Goal: Task Accomplishment & Management: Use online tool/utility

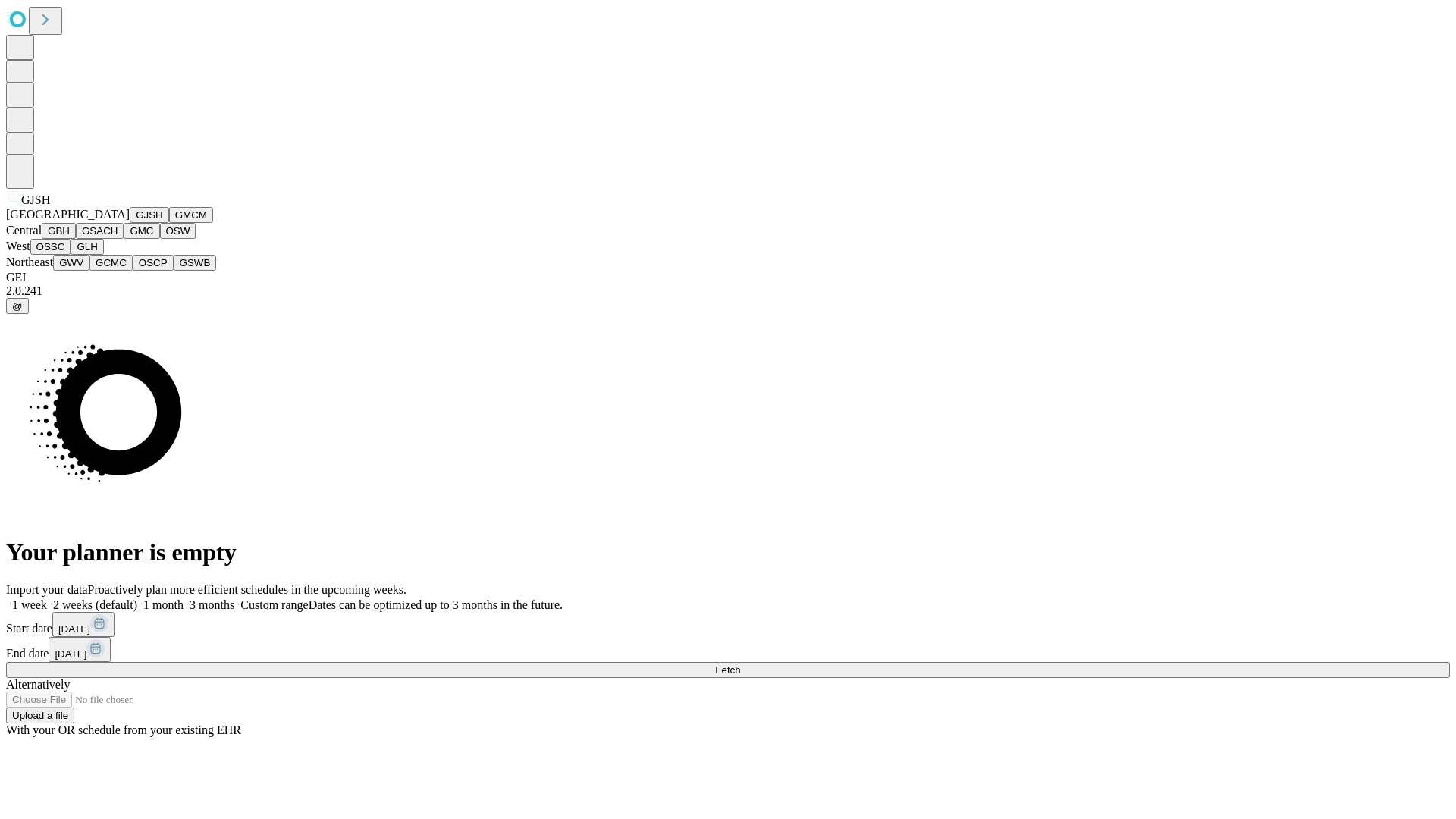
click at [130, 223] on button "GJSH" at bounding box center [149, 215] width 39 height 16
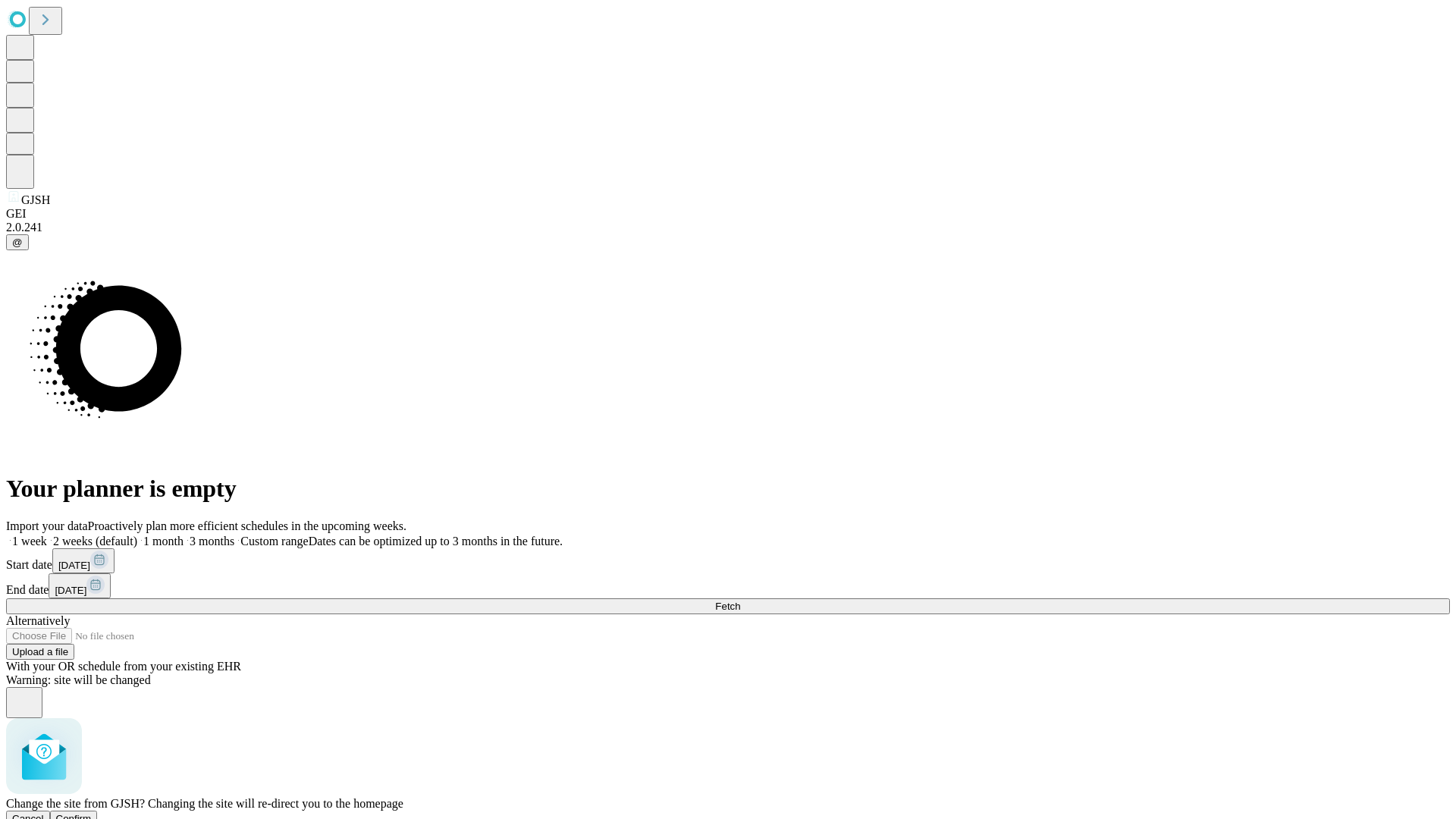
click at [92, 813] on span "Confirm" at bounding box center [74, 818] width 36 height 11
click at [137, 534] on label "2 weeks (default)" at bounding box center [92, 540] width 90 height 13
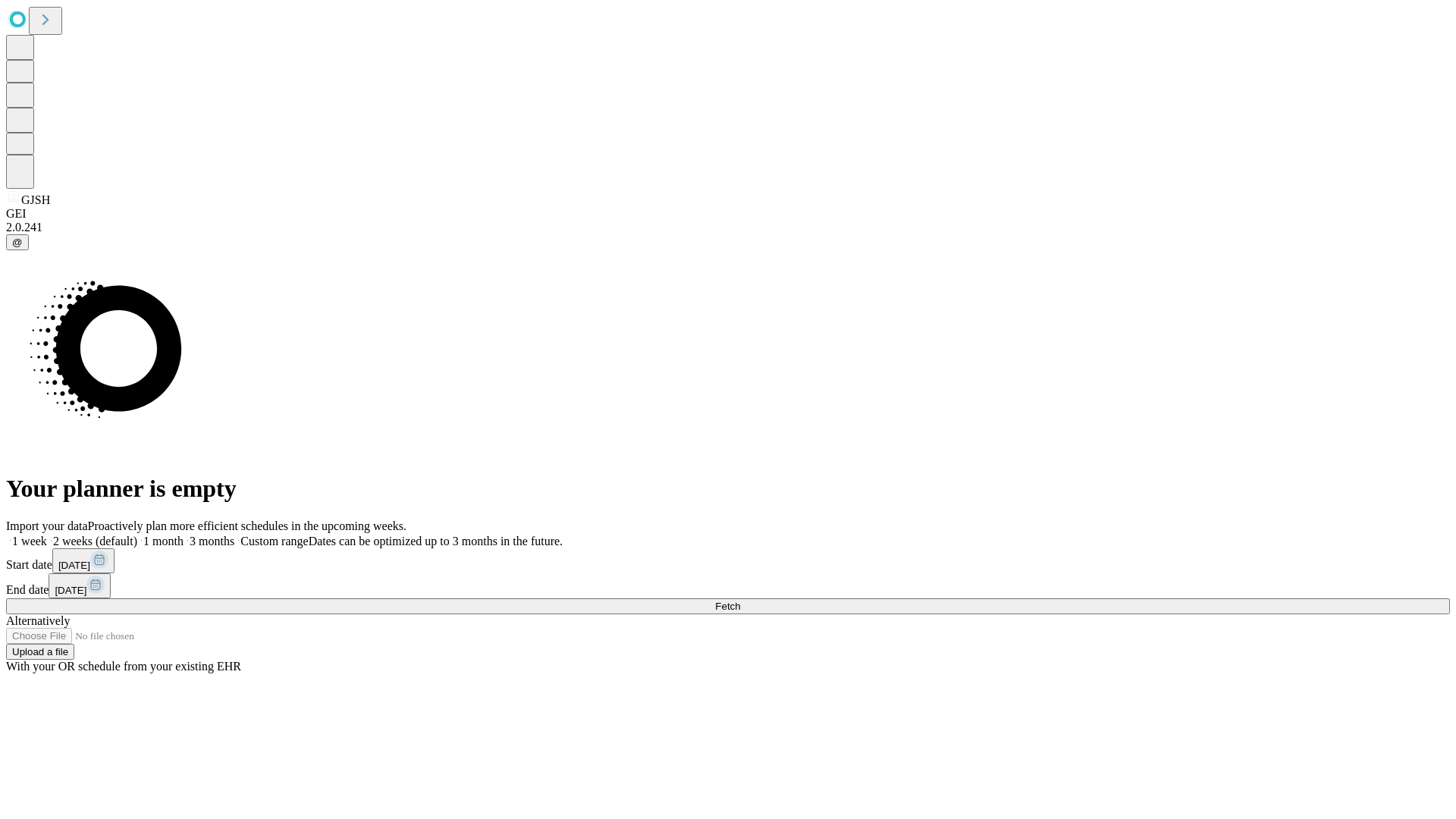
click at [740, 601] on span "Fetch" at bounding box center [727, 606] width 25 height 11
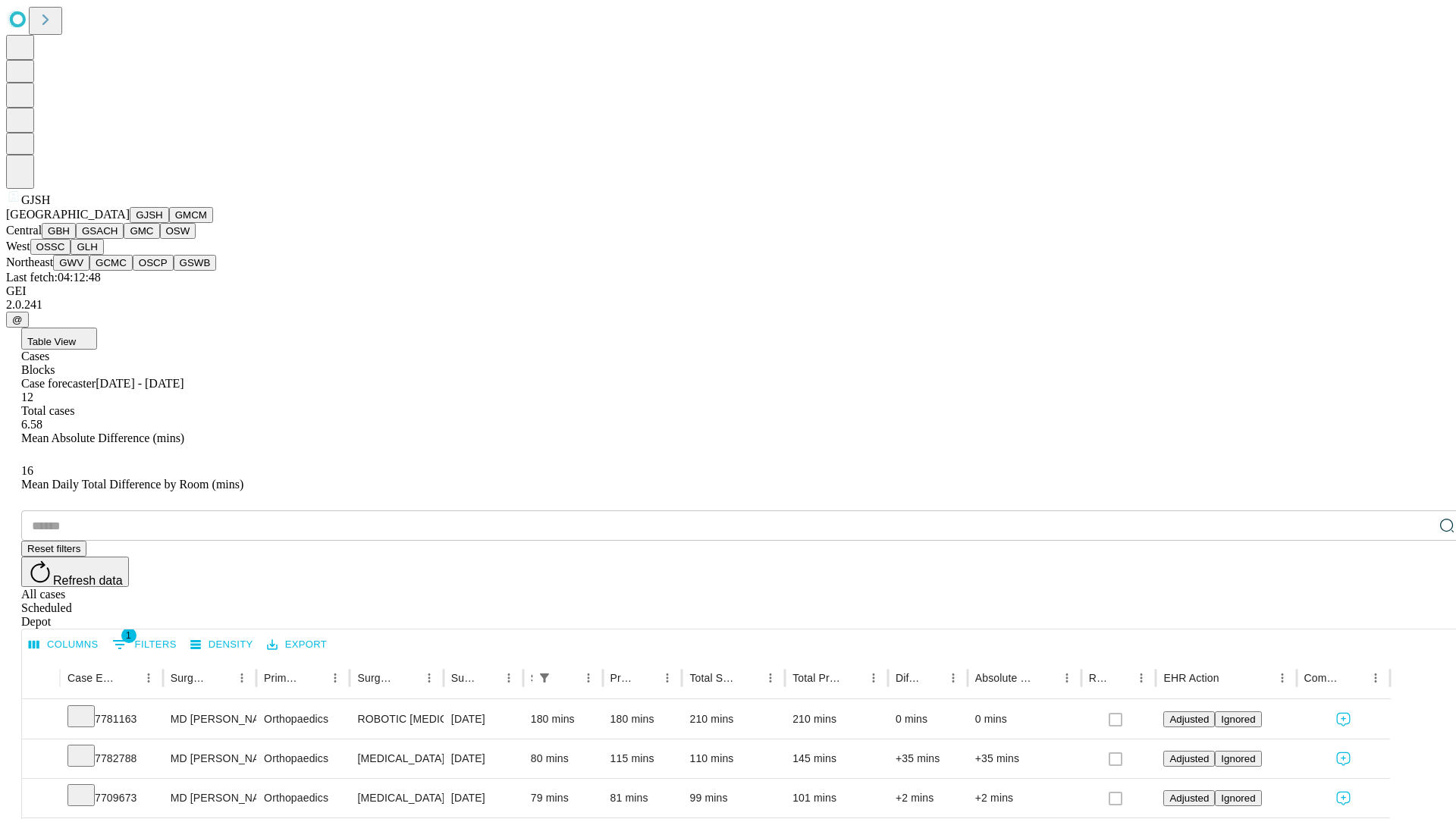
click at [169, 223] on button "GMCM" at bounding box center [191, 215] width 44 height 16
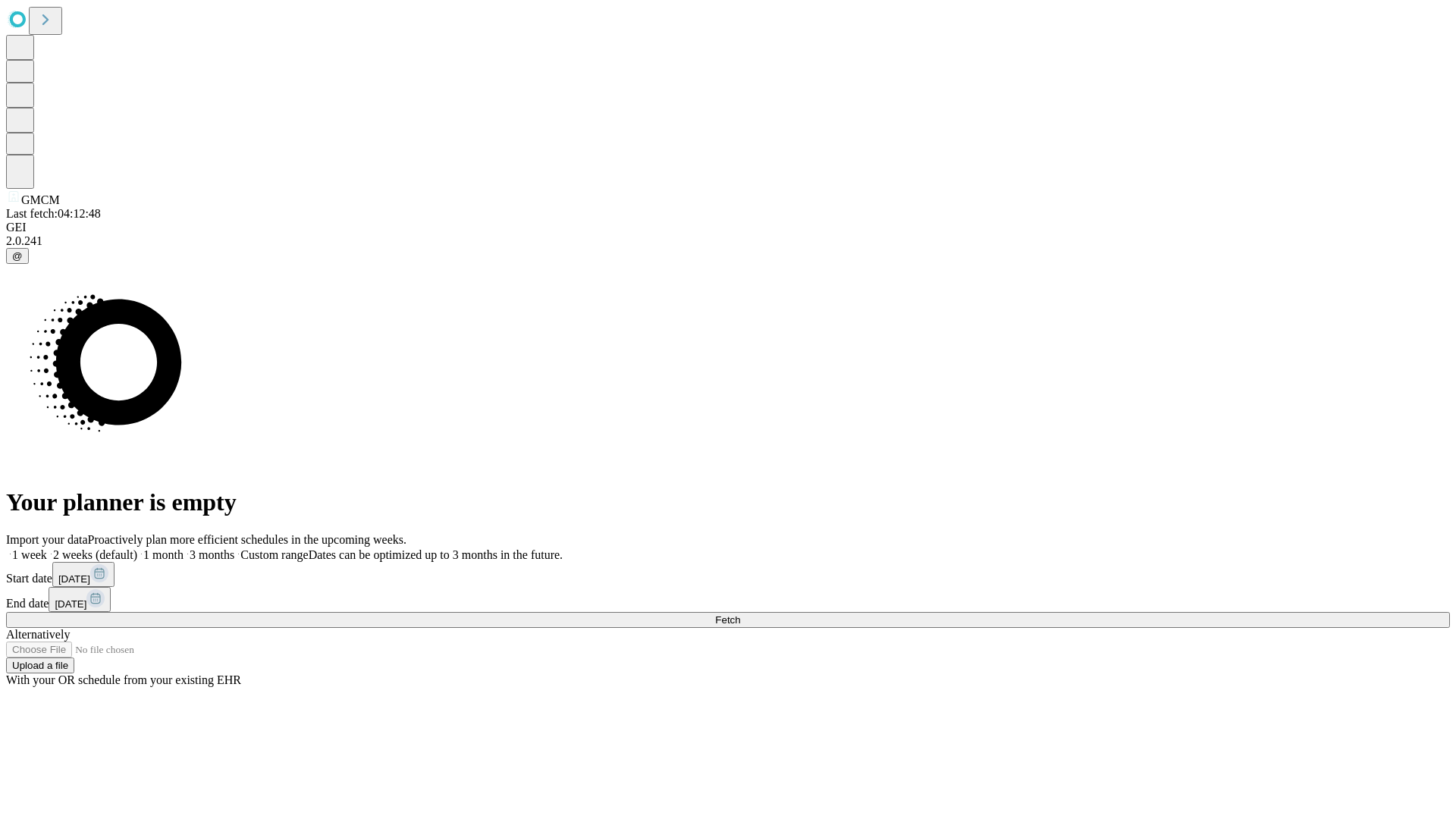
click at [137, 548] on label "2 weeks (default)" at bounding box center [92, 554] width 90 height 13
click at [740, 614] on span "Fetch" at bounding box center [727, 619] width 25 height 11
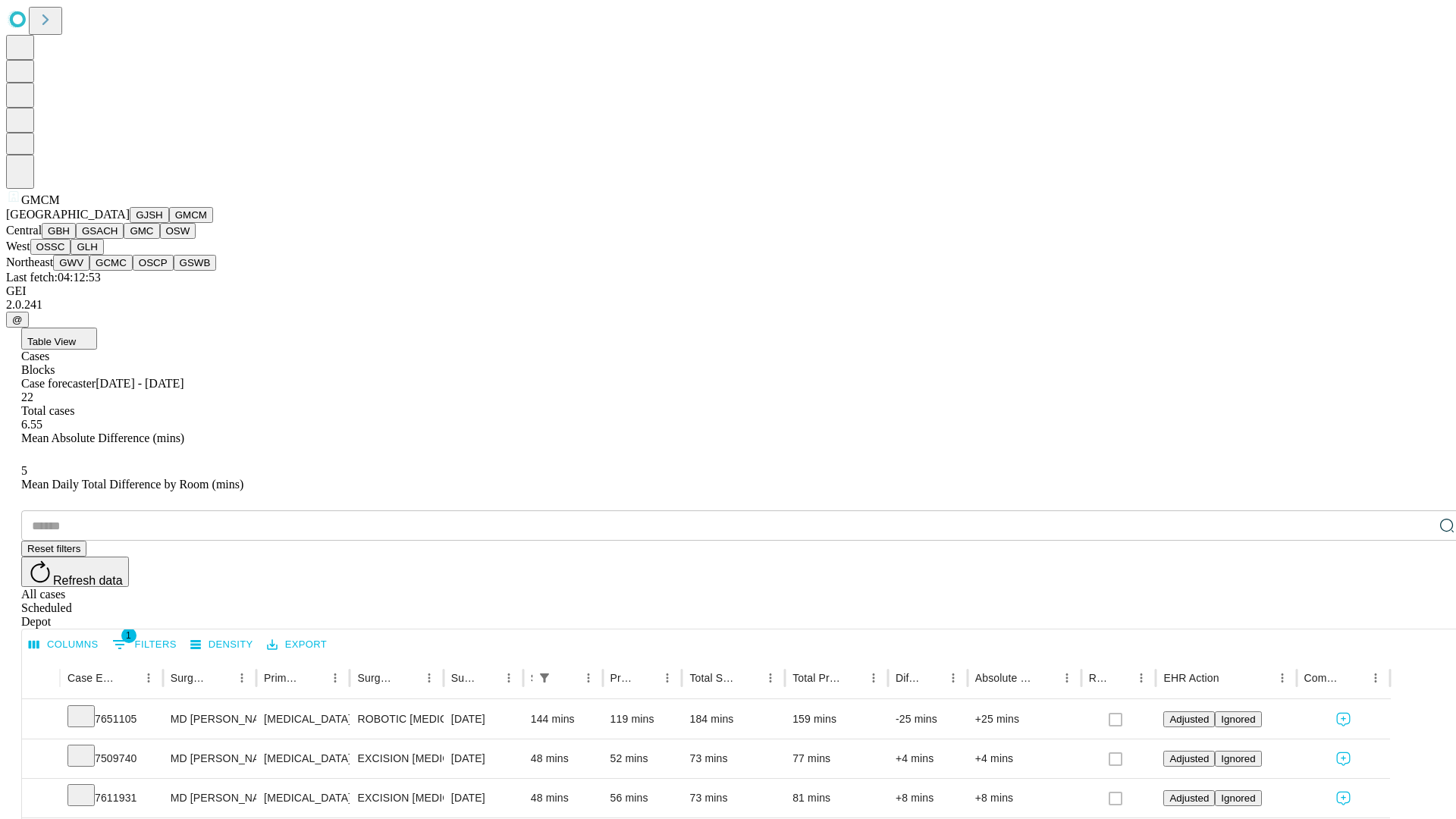
click at [75, 239] on button "GBH" at bounding box center [59, 231] width 34 height 16
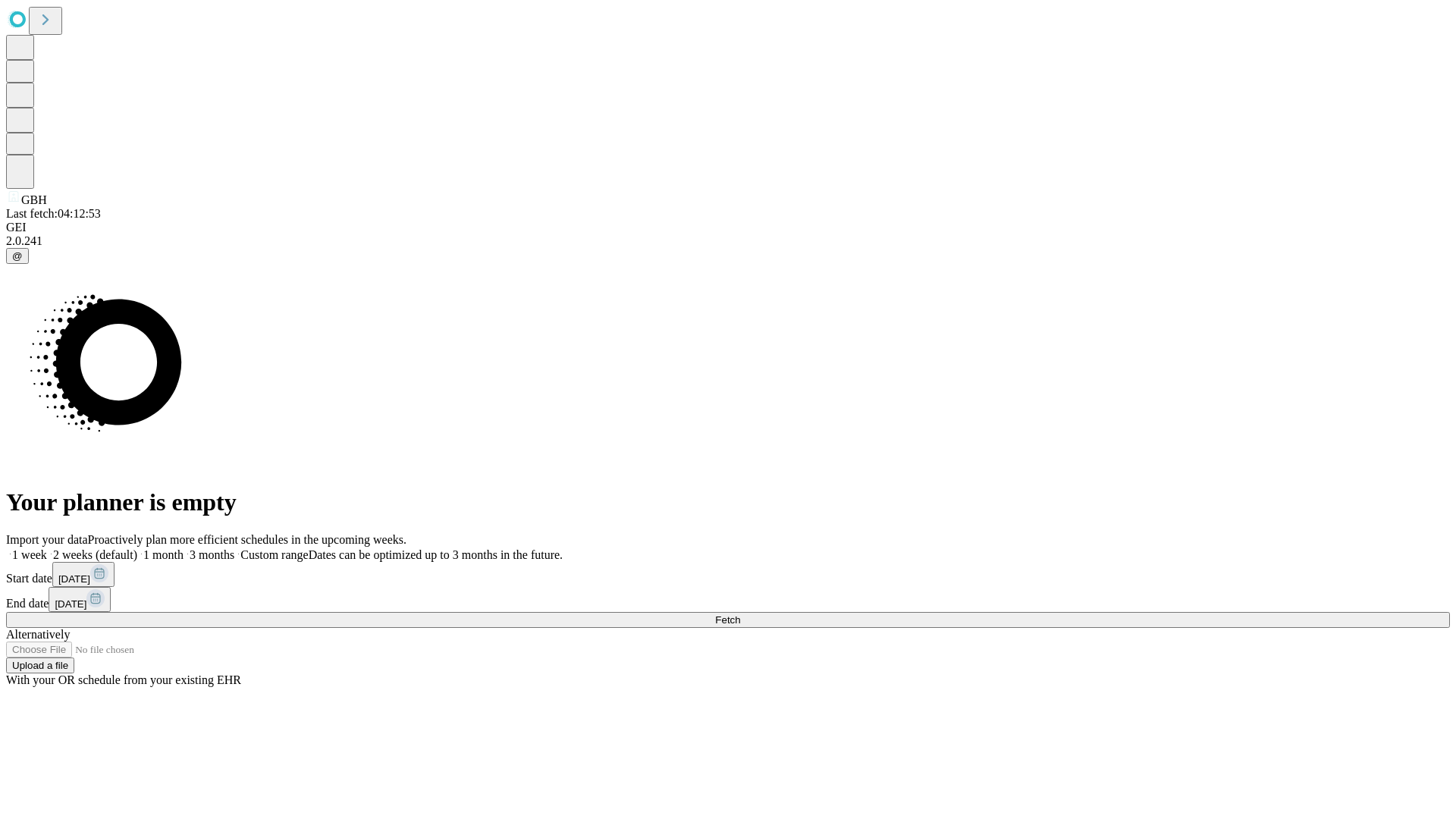
click at [137, 548] on label "2 weeks (default)" at bounding box center [92, 554] width 90 height 13
click at [740, 614] on span "Fetch" at bounding box center [727, 619] width 25 height 11
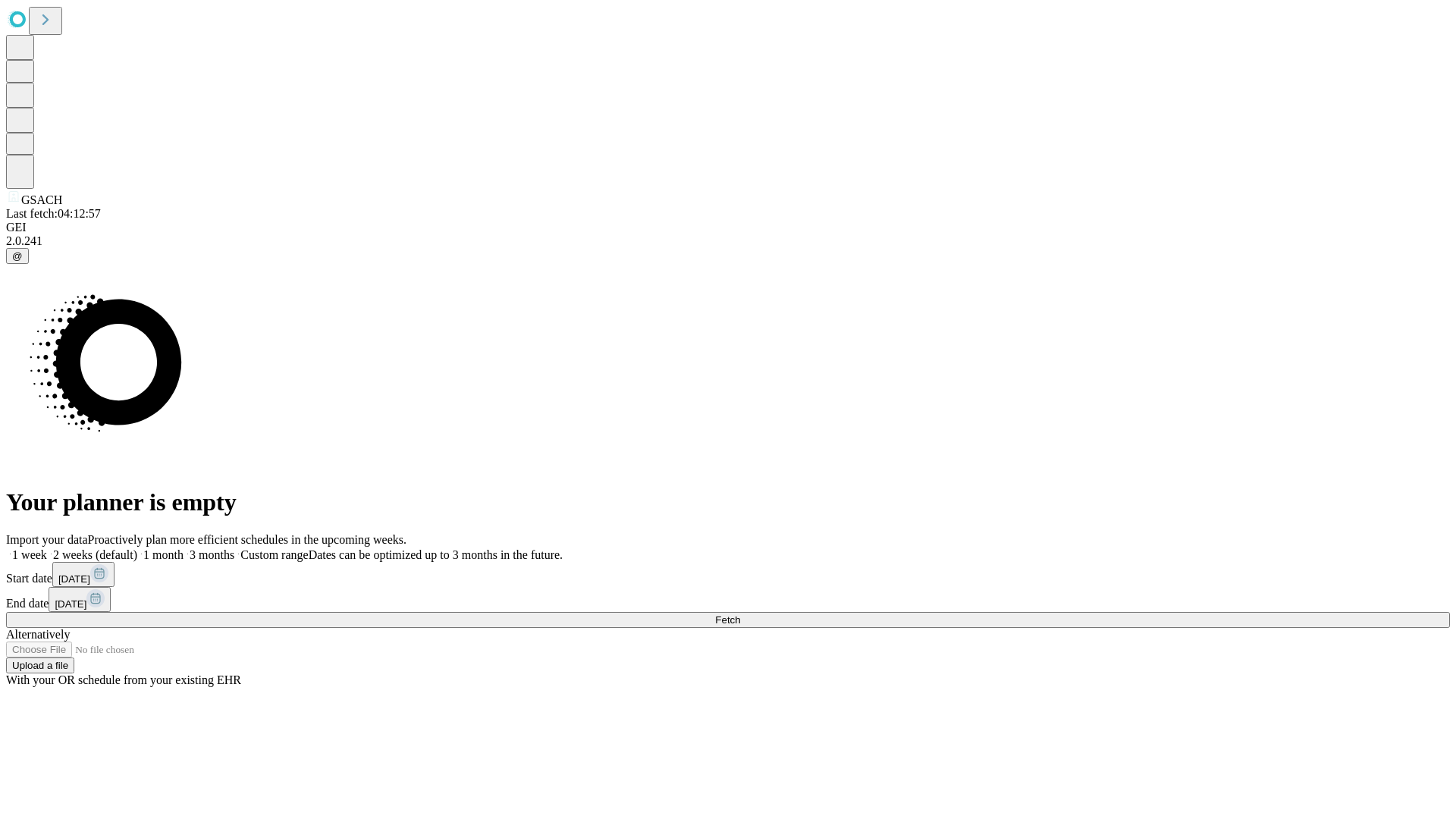
click at [740, 614] on span "Fetch" at bounding box center [727, 619] width 25 height 11
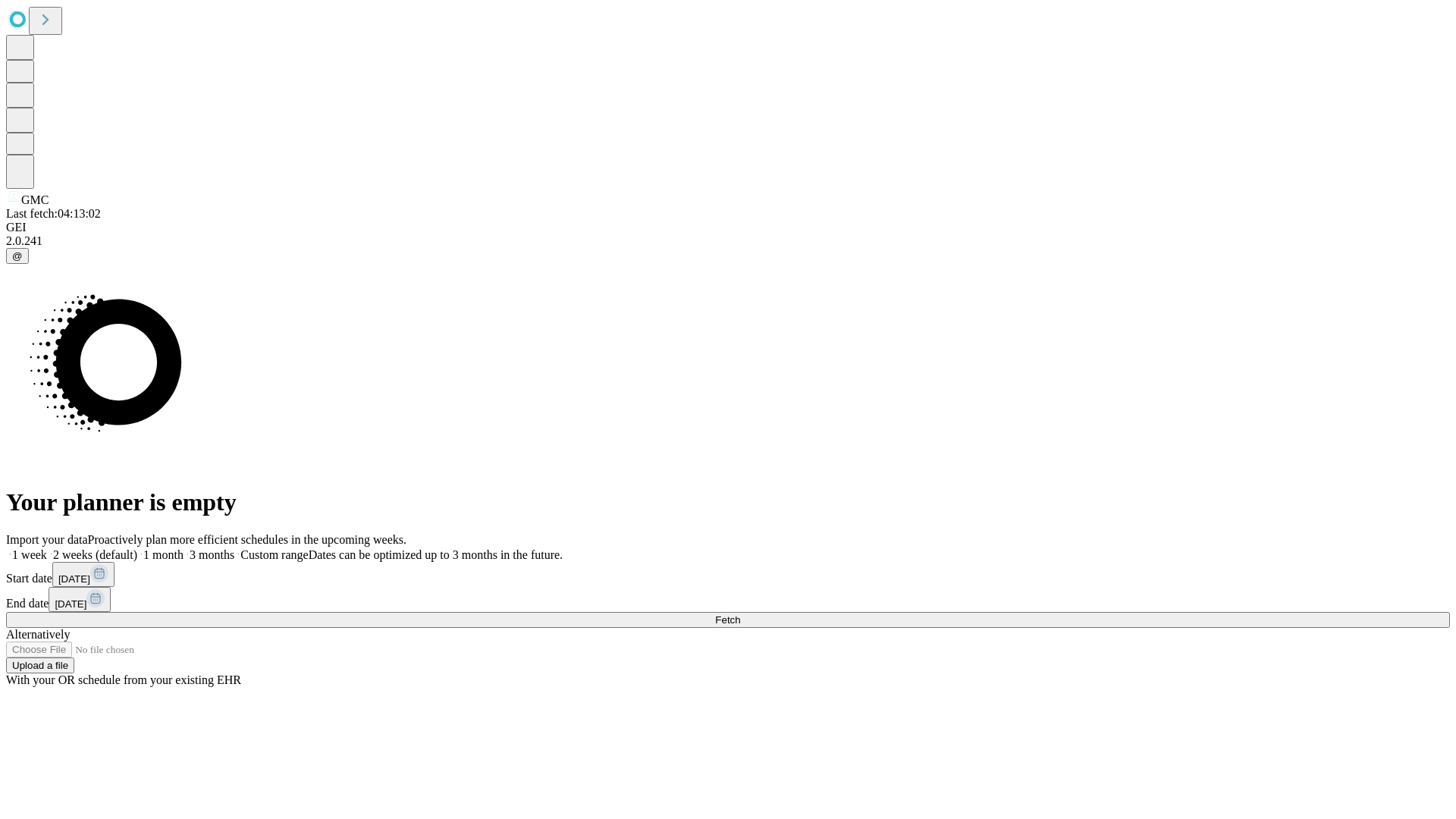
click at [137, 548] on label "2 weeks (default)" at bounding box center [92, 554] width 90 height 13
click at [740, 614] on span "Fetch" at bounding box center [727, 619] width 25 height 11
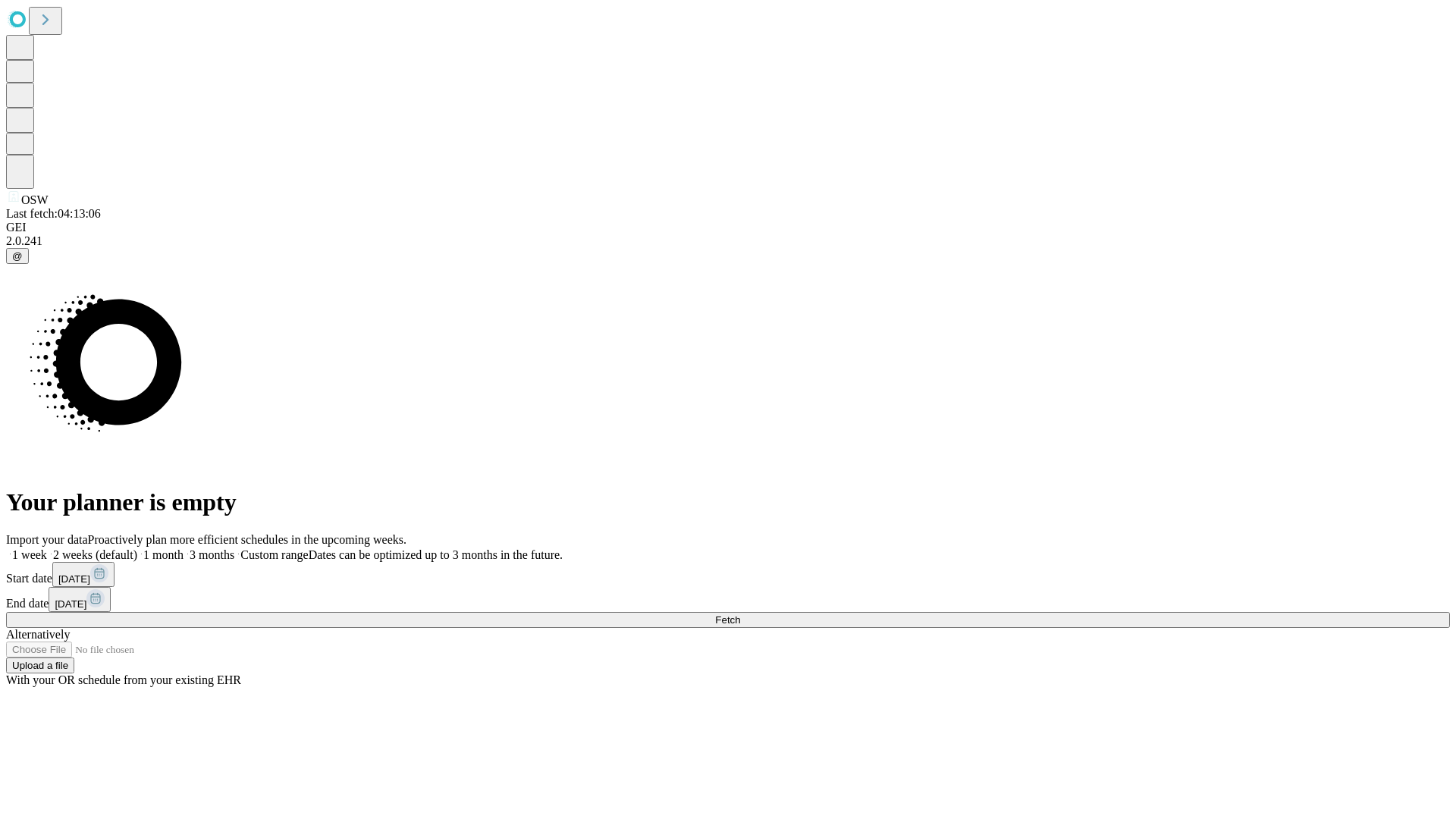
click at [137, 548] on label "2 weeks (default)" at bounding box center [92, 554] width 90 height 13
click at [740, 614] on span "Fetch" at bounding box center [727, 619] width 25 height 11
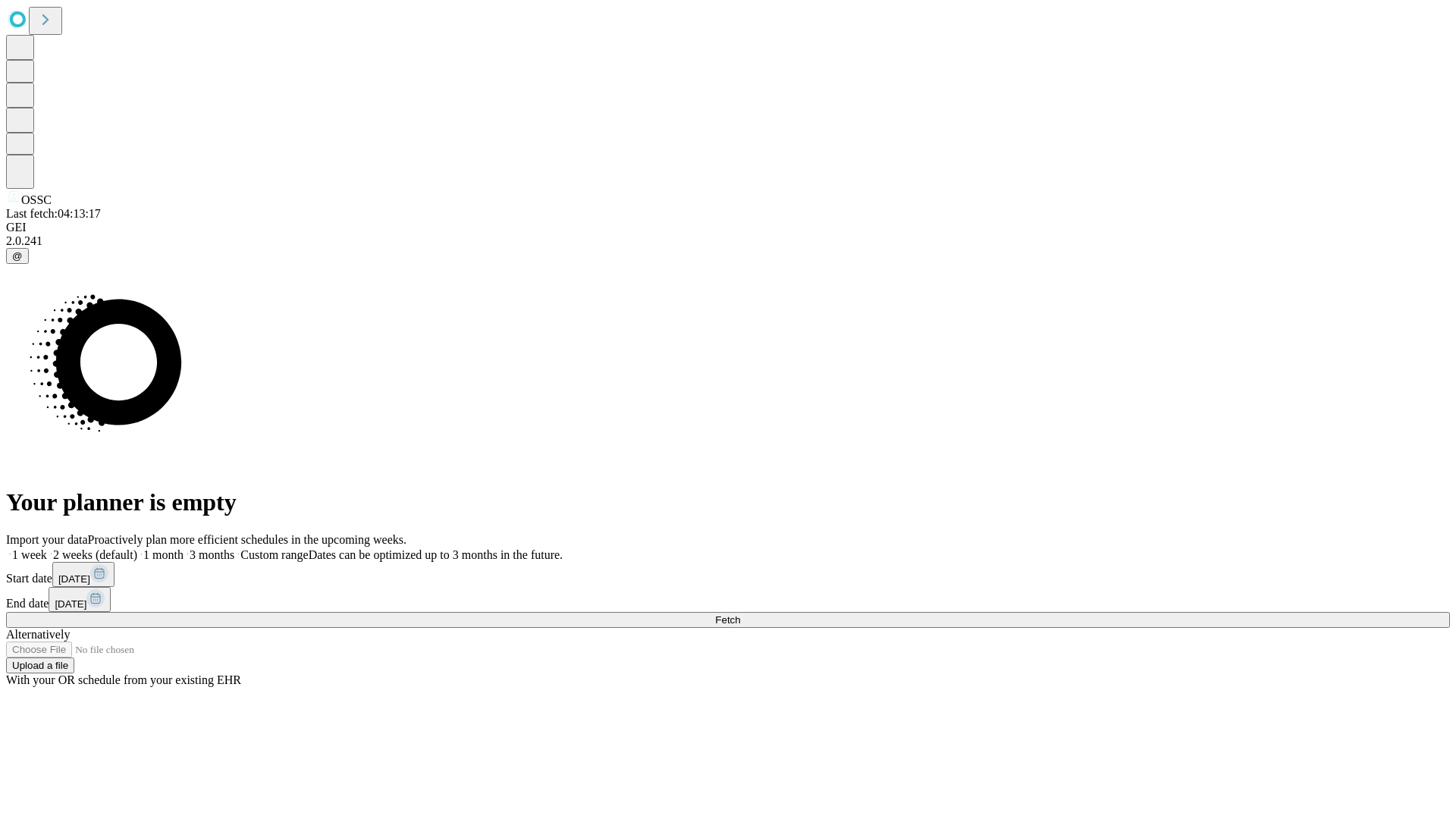
click at [137, 548] on label "2 weeks (default)" at bounding box center [92, 554] width 90 height 13
click at [740, 614] on span "Fetch" at bounding box center [727, 619] width 25 height 11
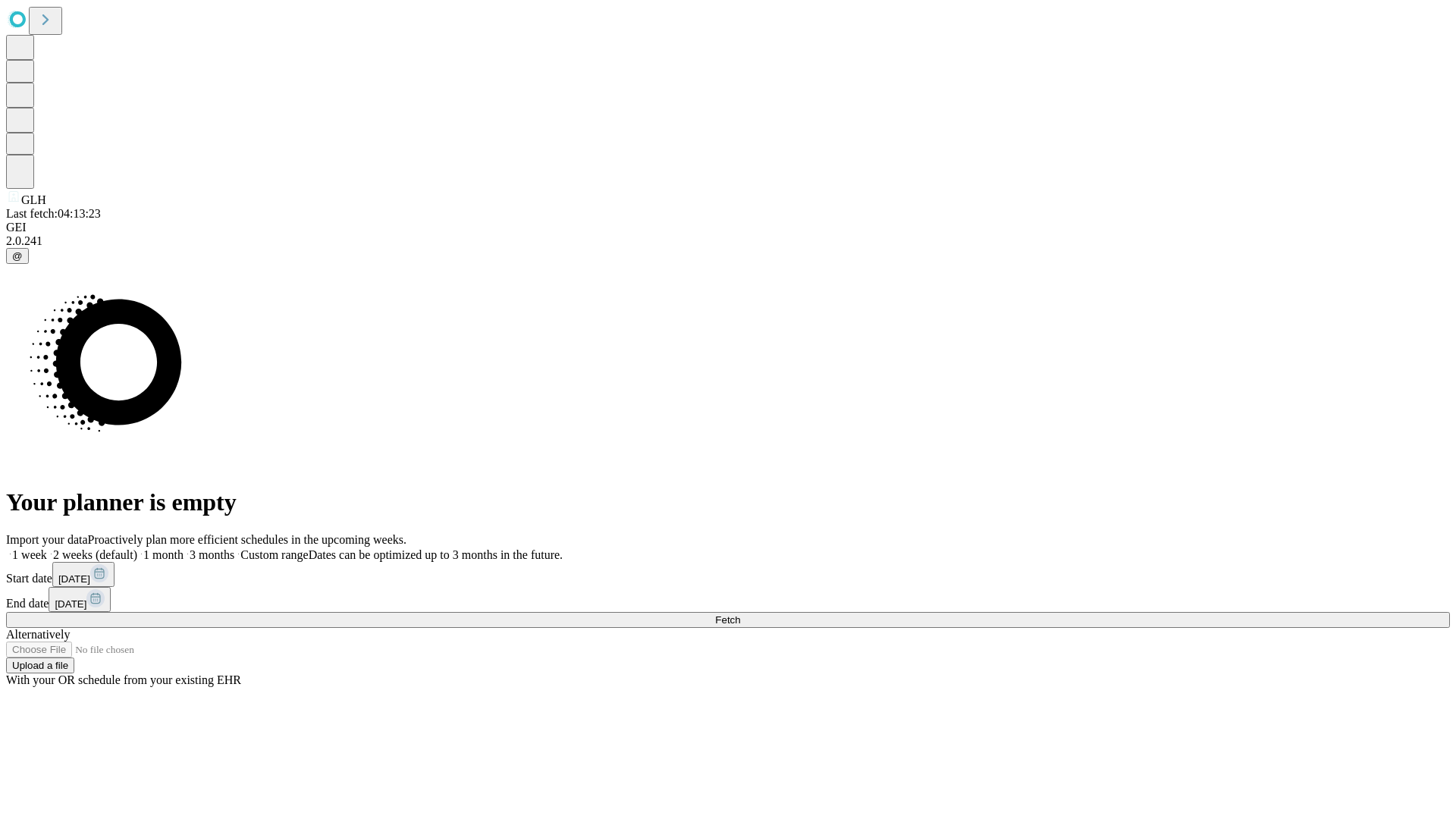
click at [740, 614] on span "Fetch" at bounding box center [727, 619] width 25 height 11
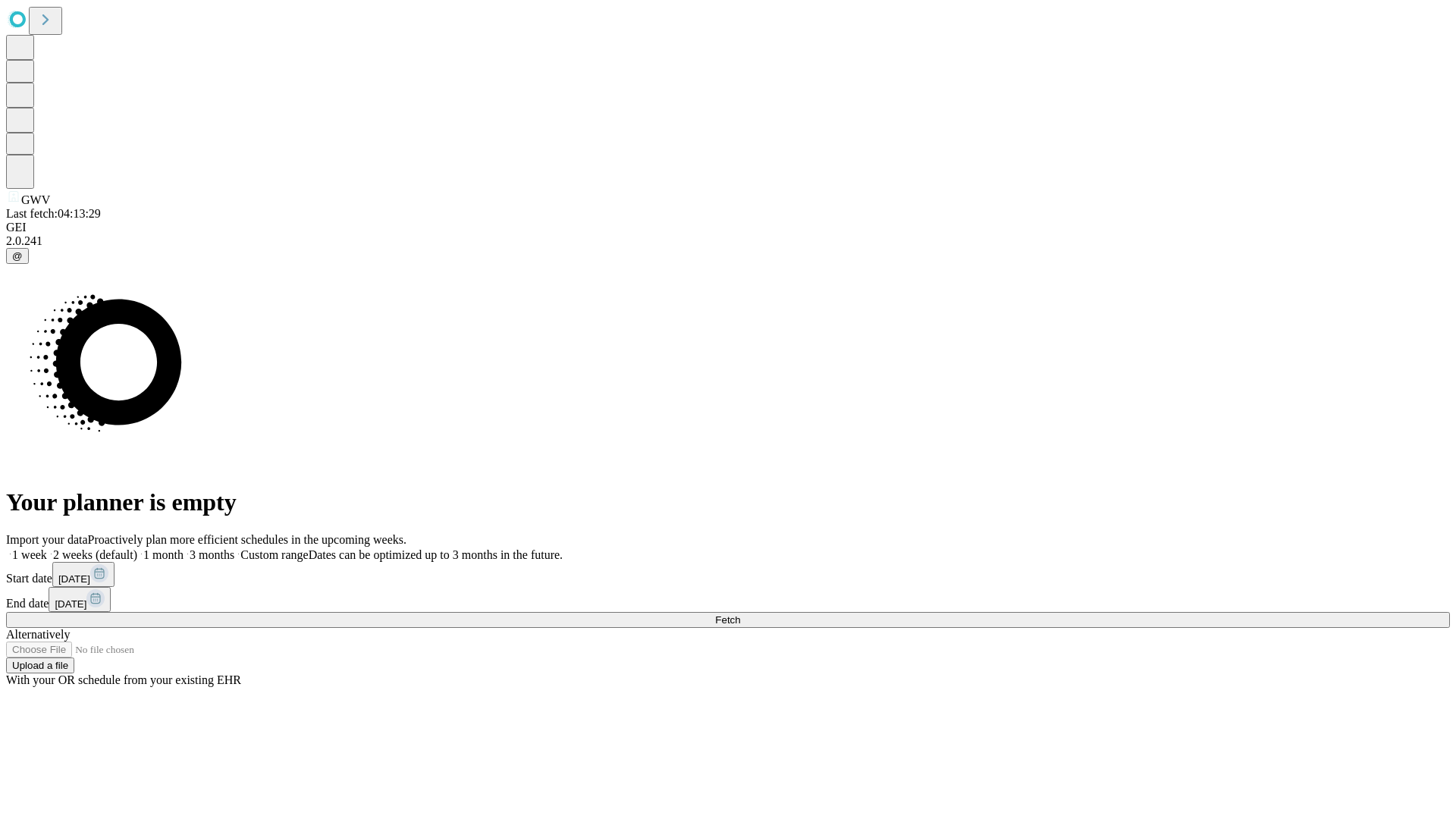
click at [137, 548] on label "2 weeks (default)" at bounding box center [92, 554] width 90 height 13
click at [740, 614] on span "Fetch" at bounding box center [727, 619] width 25 height 11
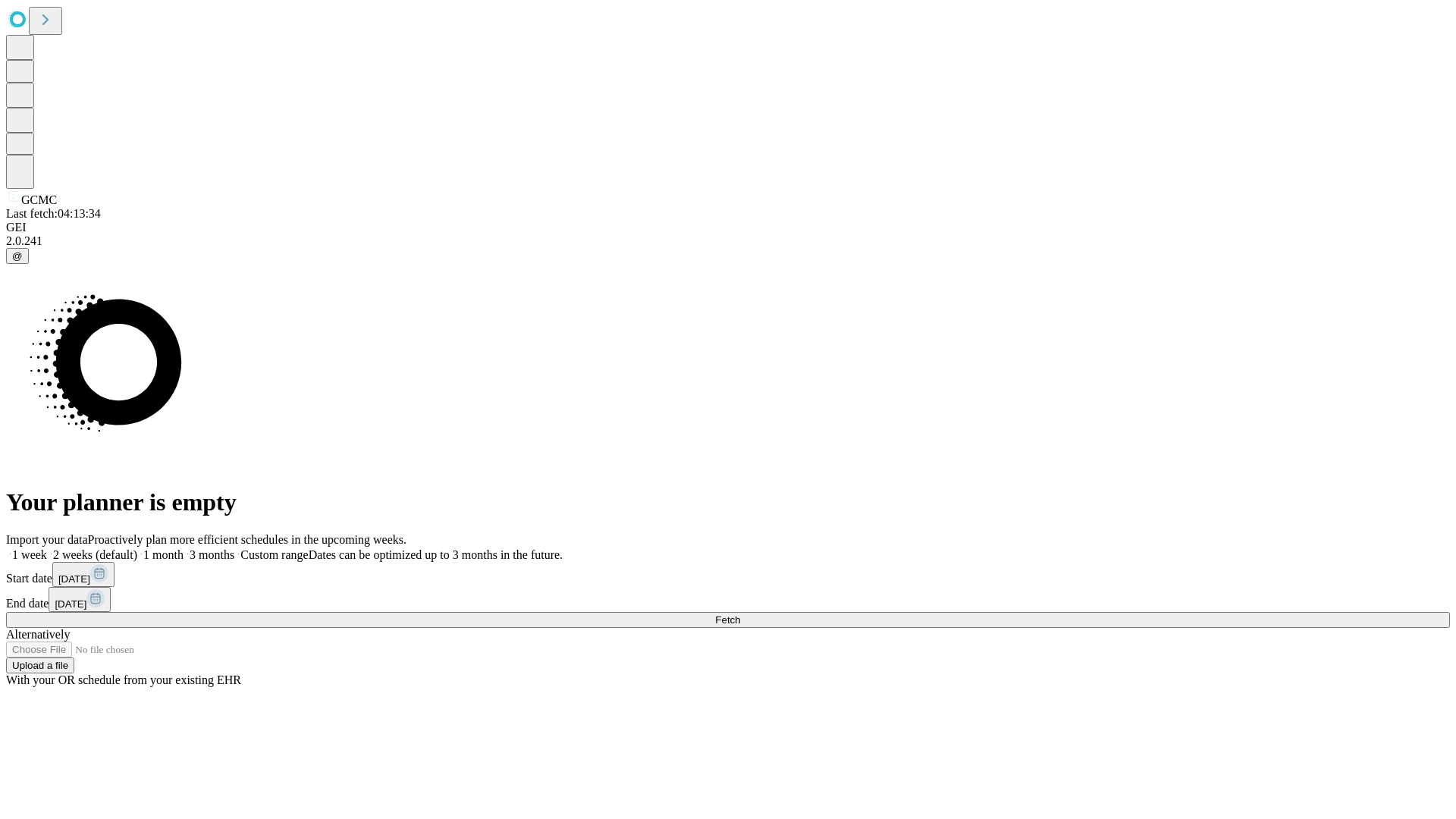
click at [137, 548] on label "2 weeks (default)" at bounding box center [92, 554] width 90 height 13
click at [740, 614] on span "Fetch" at bounding box center [727, 619] width 25 height 11
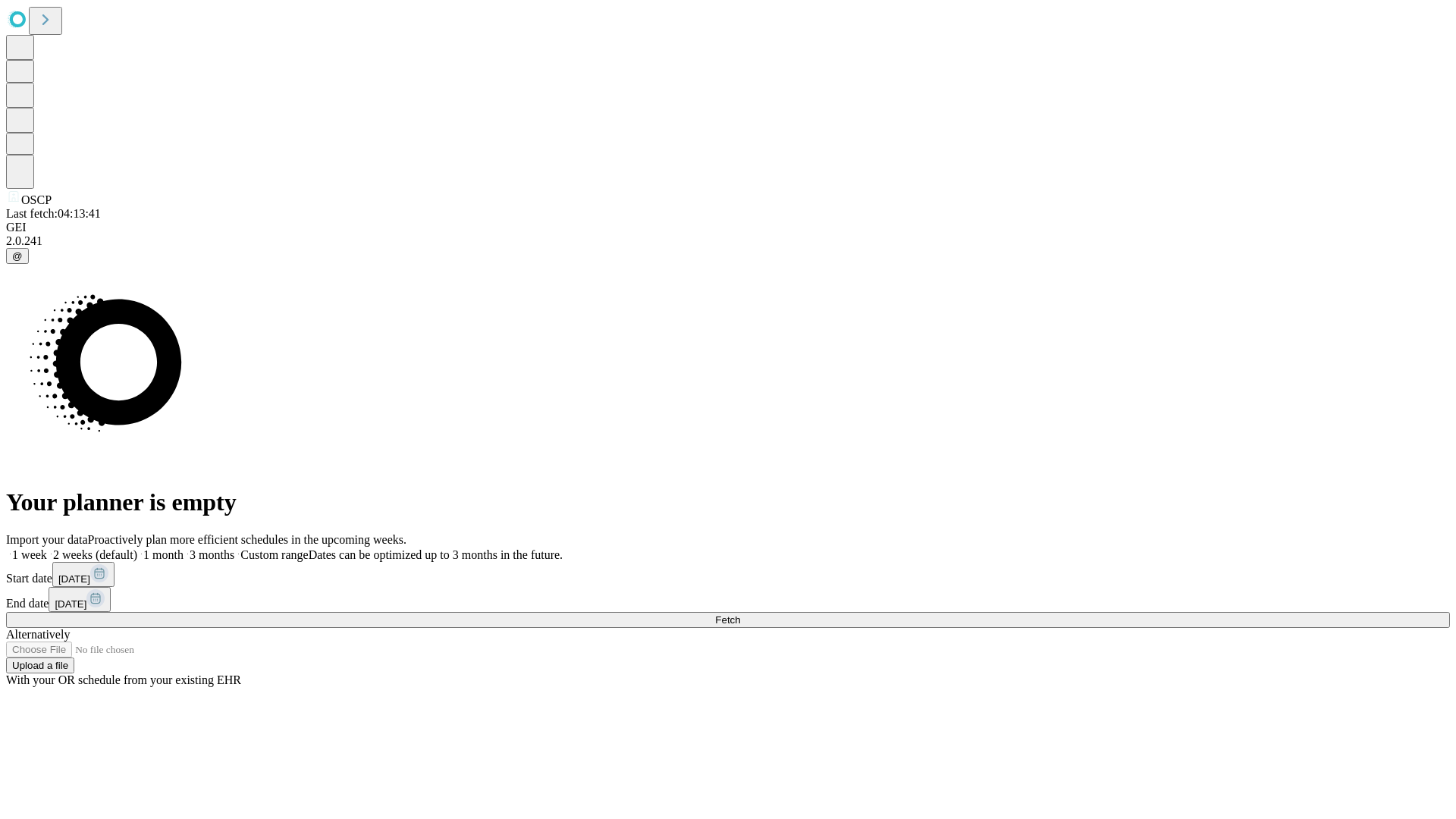
click at [137, 548] on label "2 weeks (default)" at bounding box center [92, 554] width 90 height 13
click at [740, 614] on span "Fetch" at bounding box center [727, 619] width 25 height 11
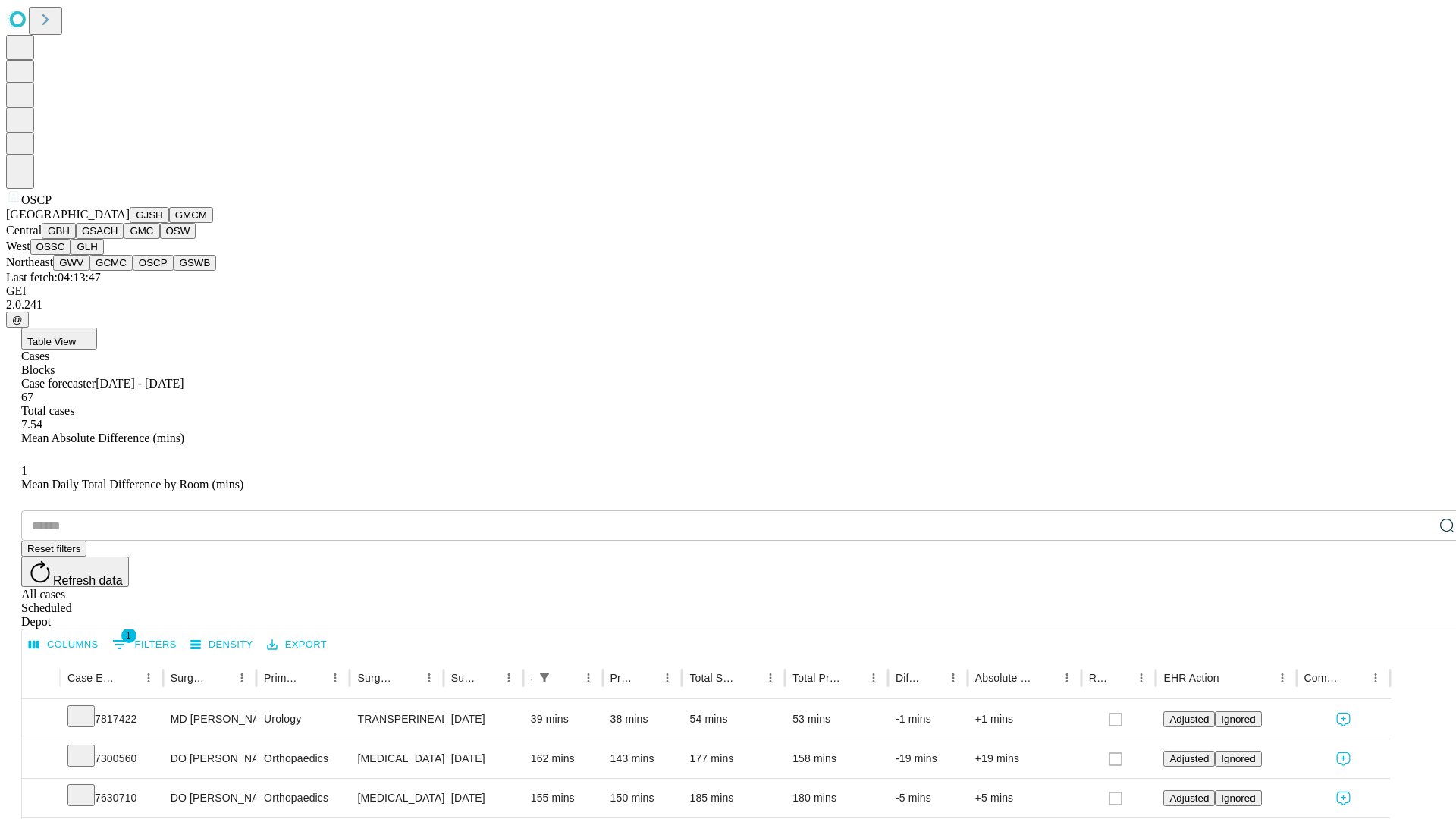
click at [174, 271] on button "GSWB" at bounding box center [195, 262] width 43 height 16
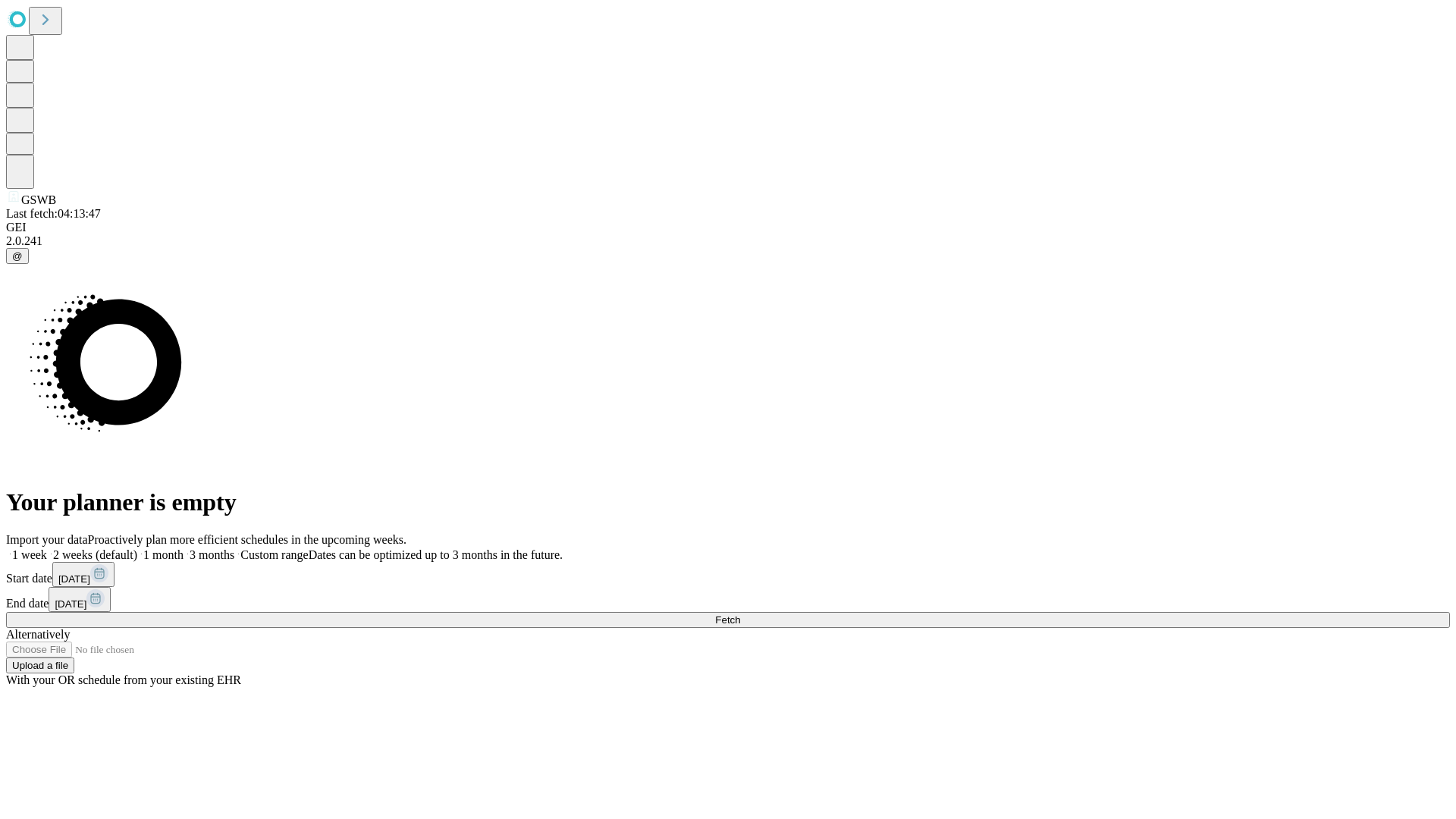
click at [137, 548] on label "2 weeks (default)" at bounding box center [92, 554] width 90 height 13
click at [740, 614] on span "Fetch" at bounding box center [727, 619] width 25 height 11
